Goal: Transaction & Acquisition: Purchase product/service

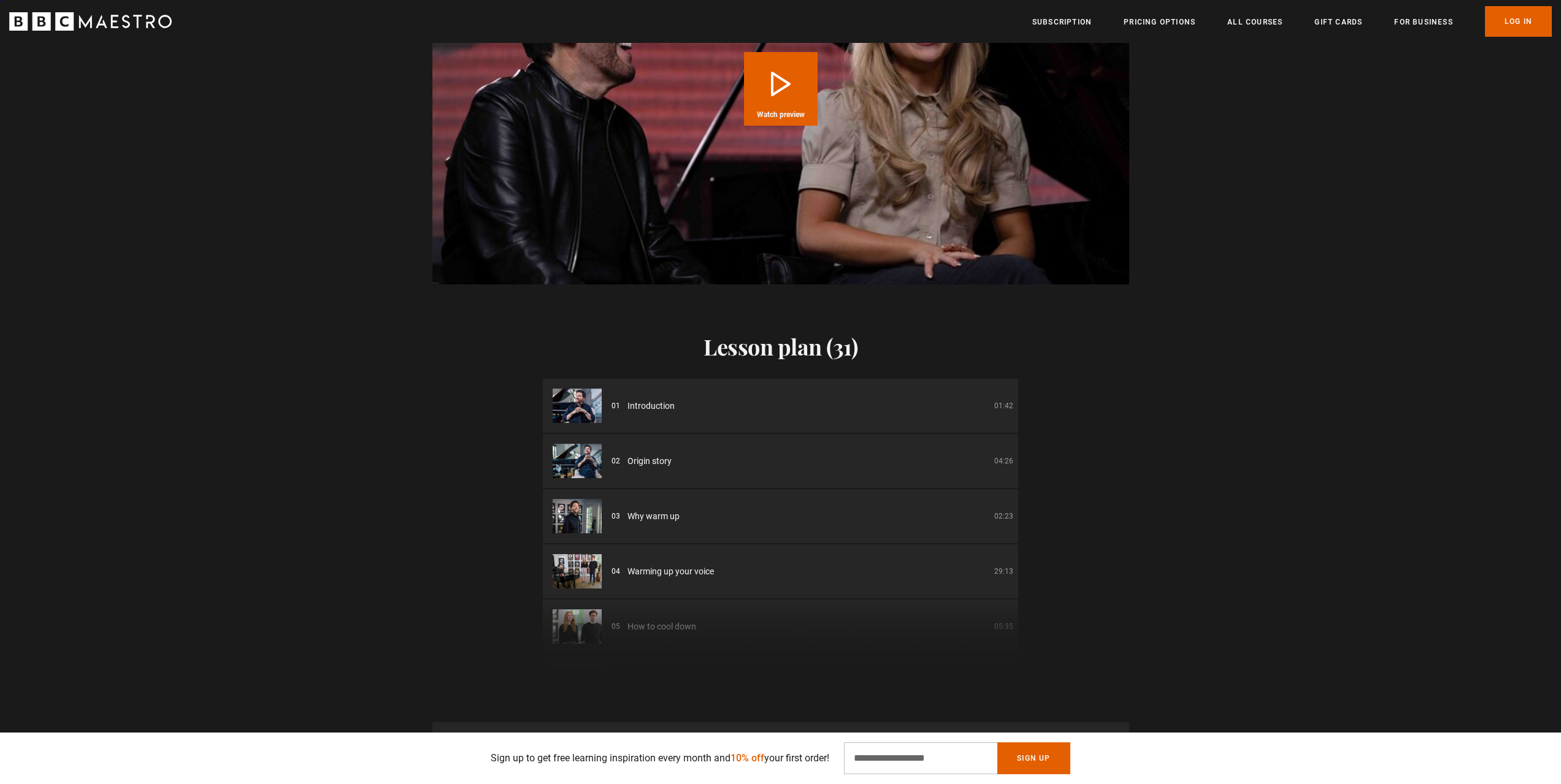
scroll to position [1738, 0]
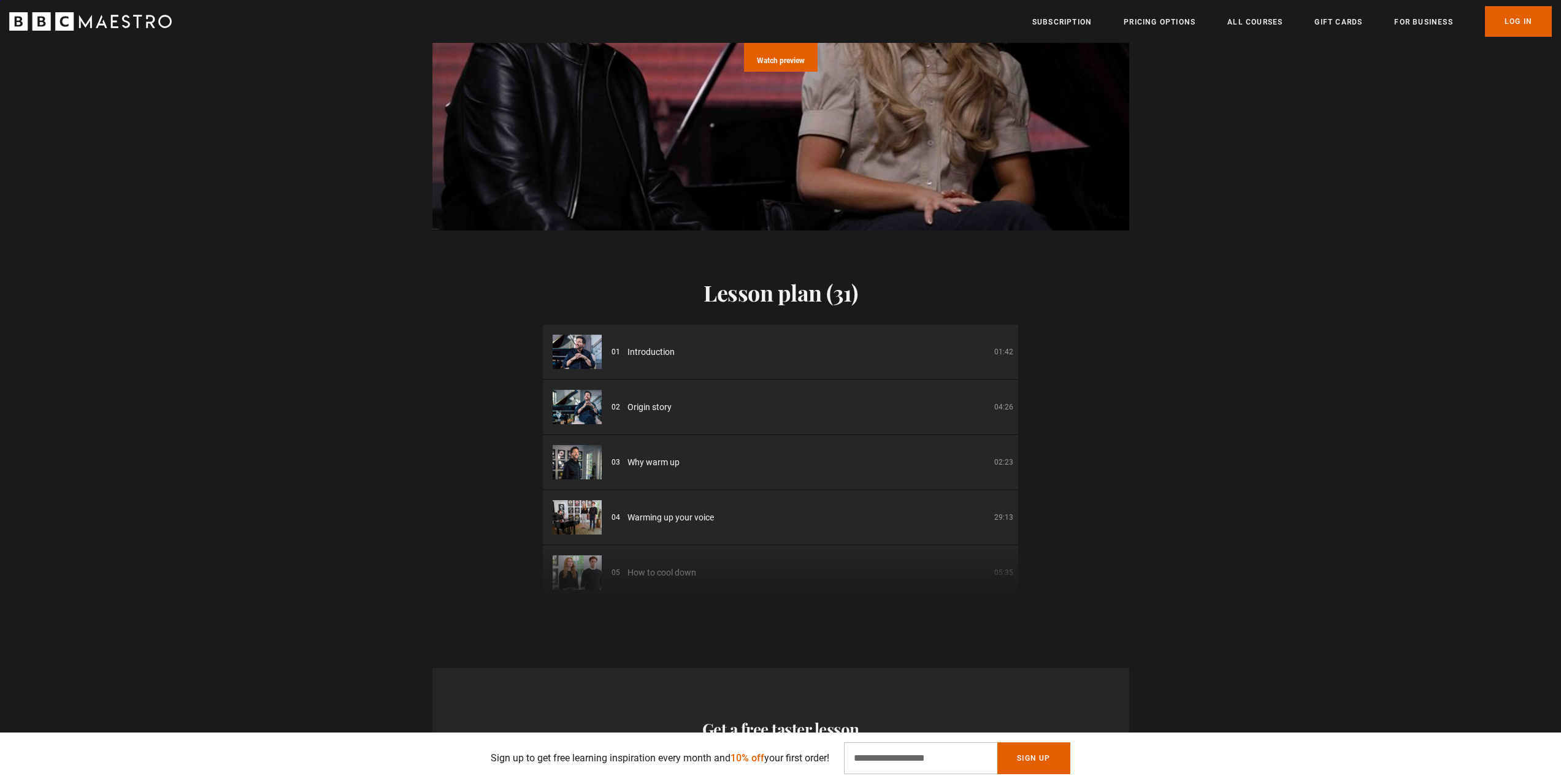
click at [580, 337] on img at bounding box center [577, 352] width 49 height 34
click at [998, 346] on p "01:42" at bounding box center [1003, 352] width 19 height 11
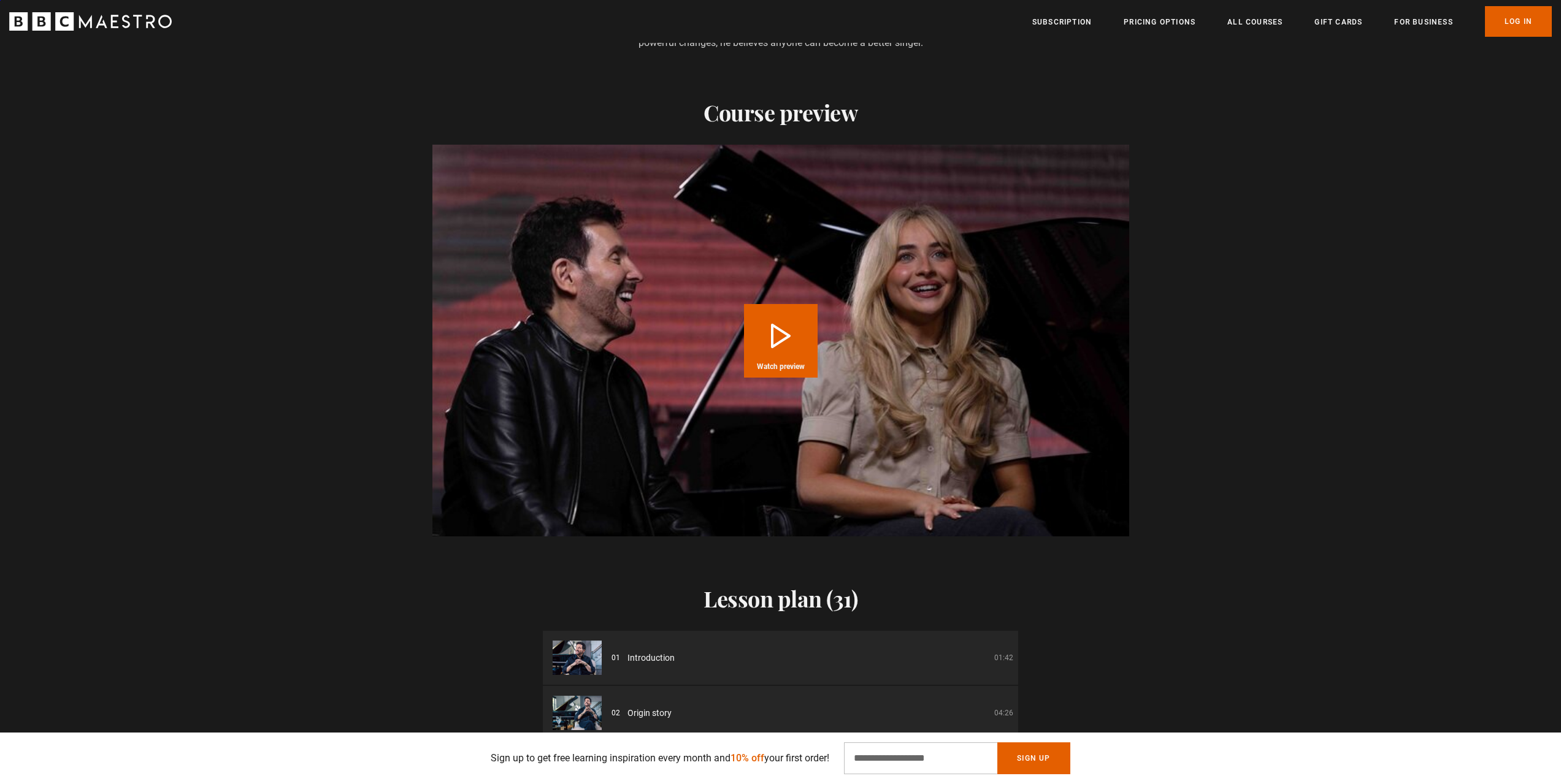
scroll to position [1430, 0]
click at [780, 322] on button "Play Course overview for Sing Like the Stars with [PERSON_NAME] Watch preview" at bounding box center [780, 341] width 73 height 73
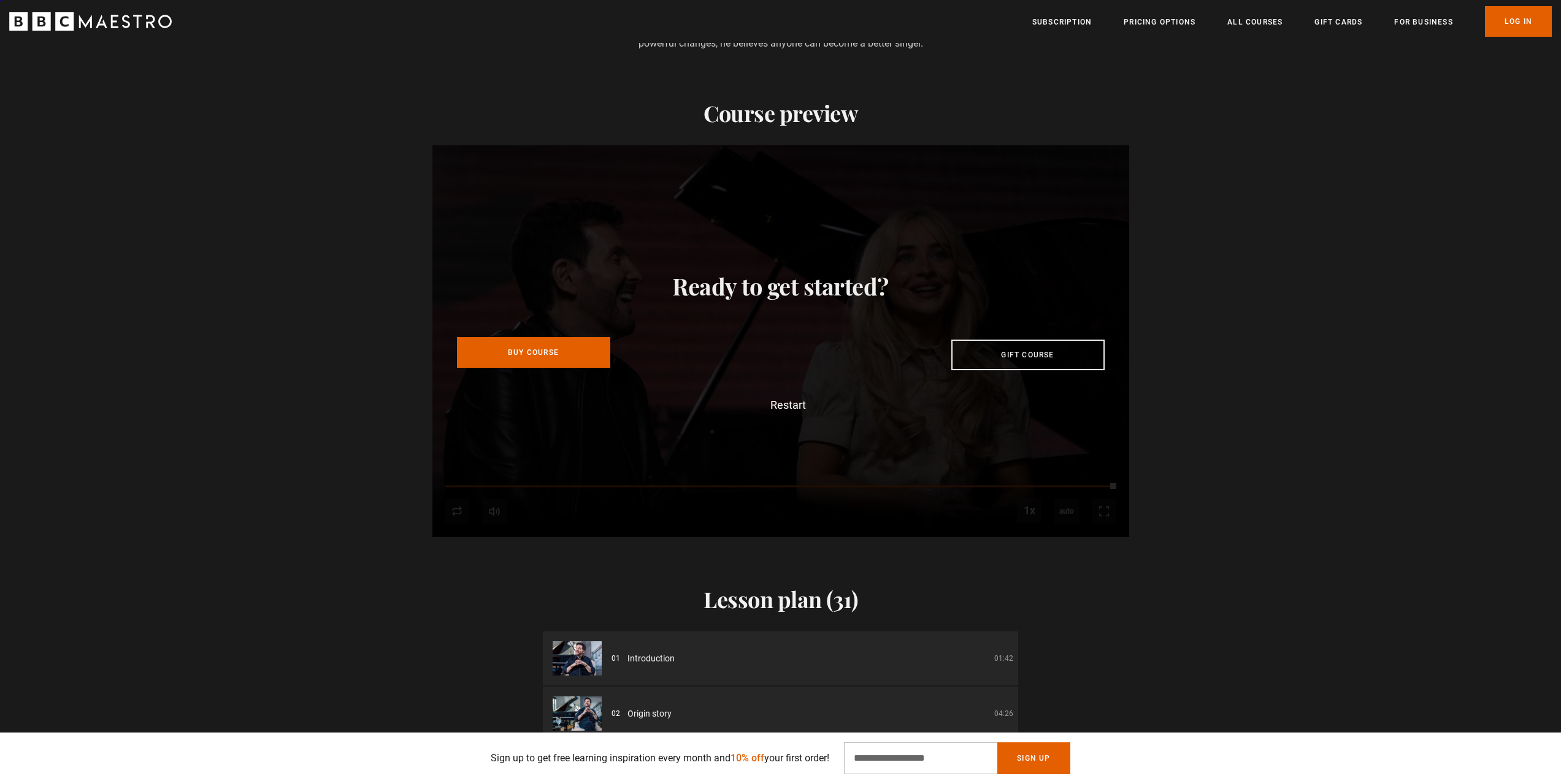
click at [518, 338] on link "Buy Course" at bounding box center [534, 353] width 154 height 30
